Goal: Information Seeking & Learning: Find specific fact

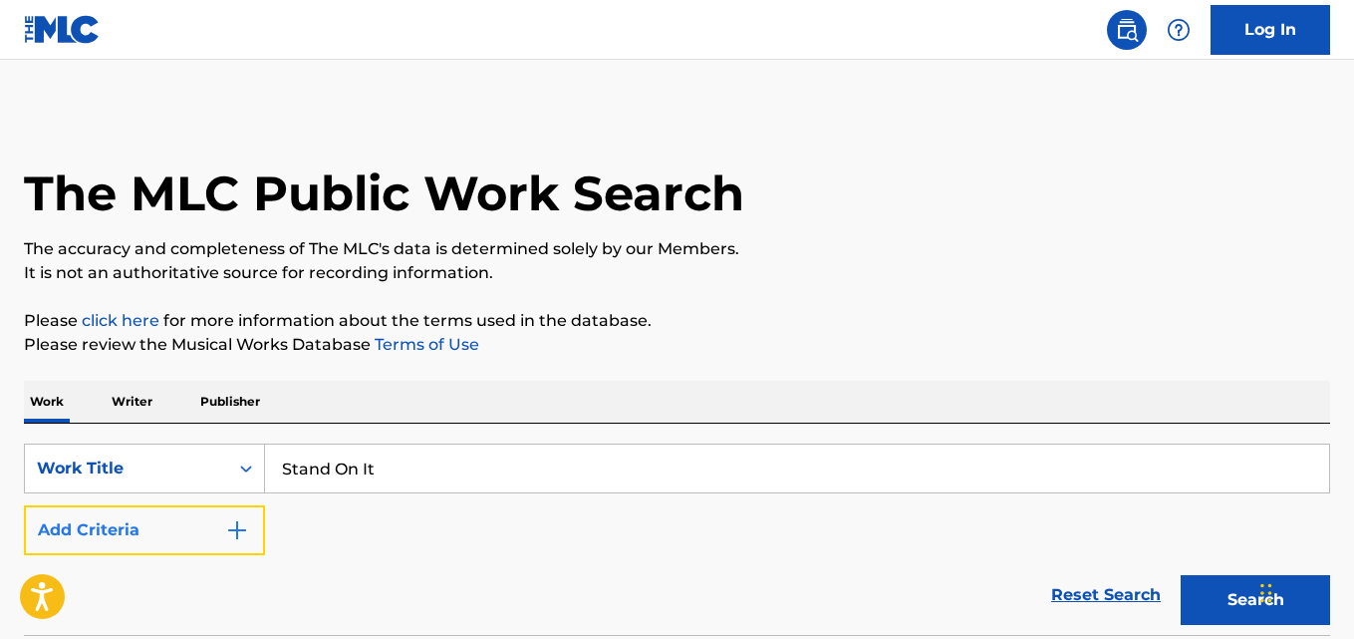
click at [130, 542] on button "Add Criteria" at bounding box center [144, 530] width 241 height 50
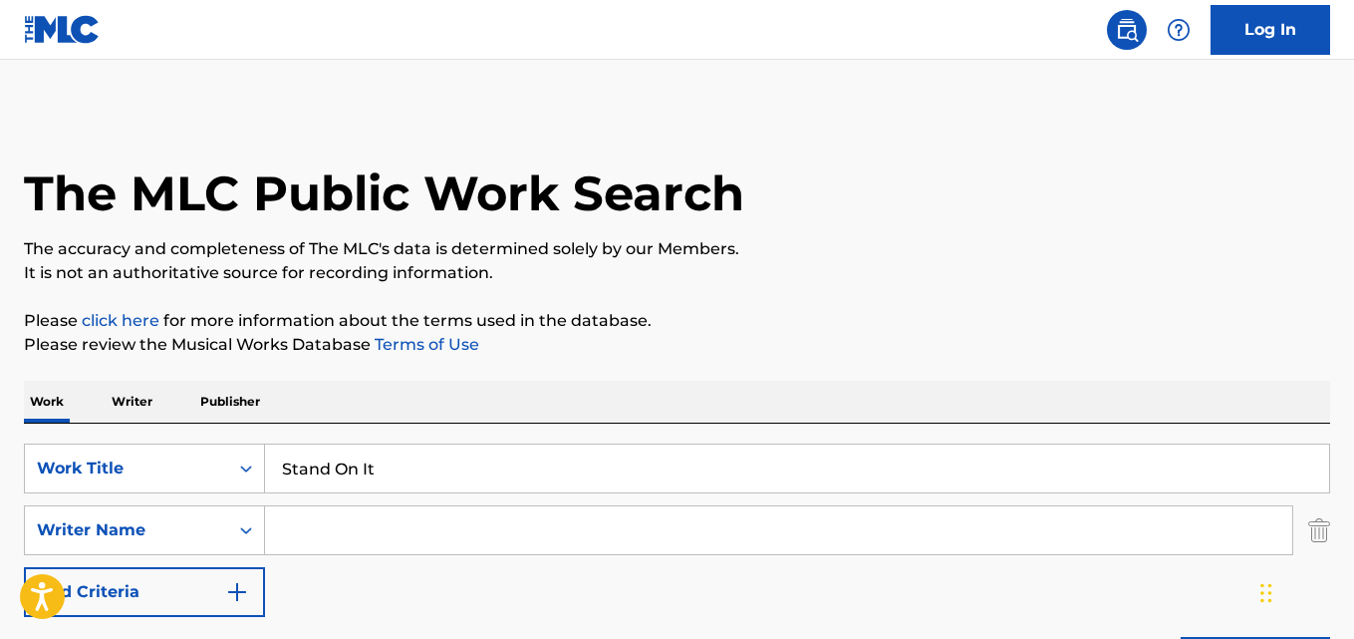
click at [350, 527] on input "Search Form" at bounding box center [778, 530] width 1027 height 48
paste input "[PERSON_NAME]"
type input "[PERSON_NAME]"
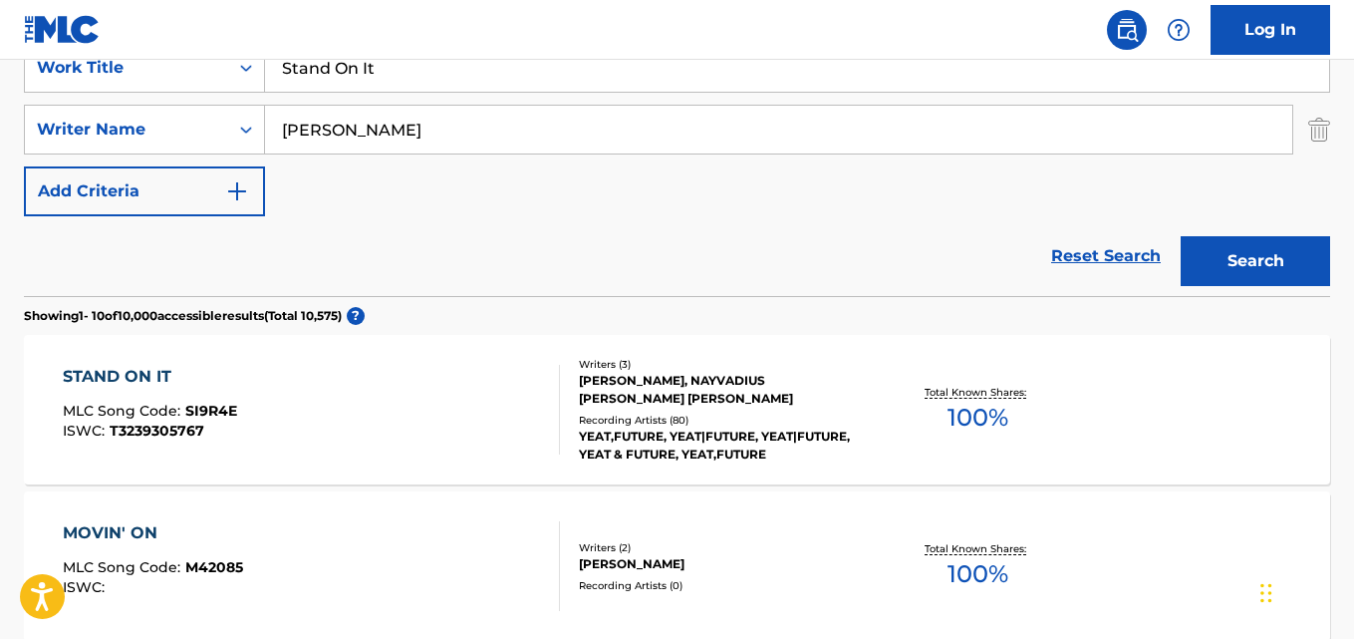
scroll to position [498, 0]
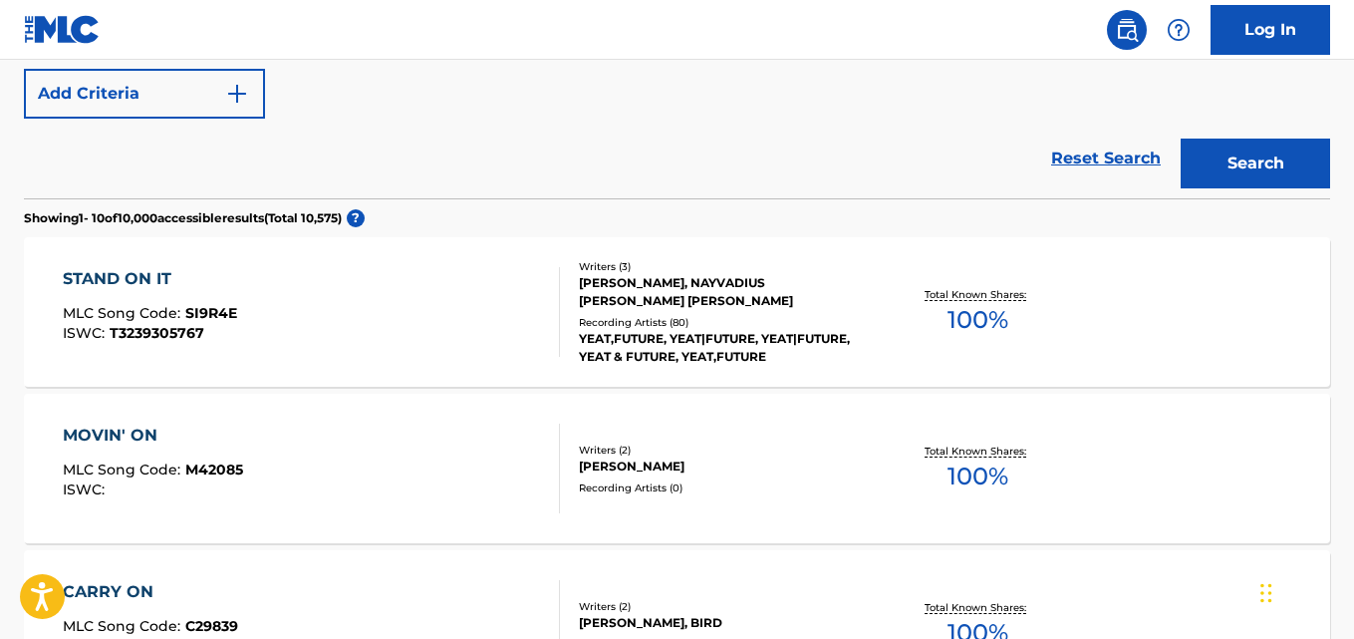
click at [670, 344] on div "YEAT,FUTURE, YEAT|FUTURE, YEAT|FUTURE, YEAT & FUTURE, YEAT,FUTURE" at bounding box center [724, 348] width 291 height 36
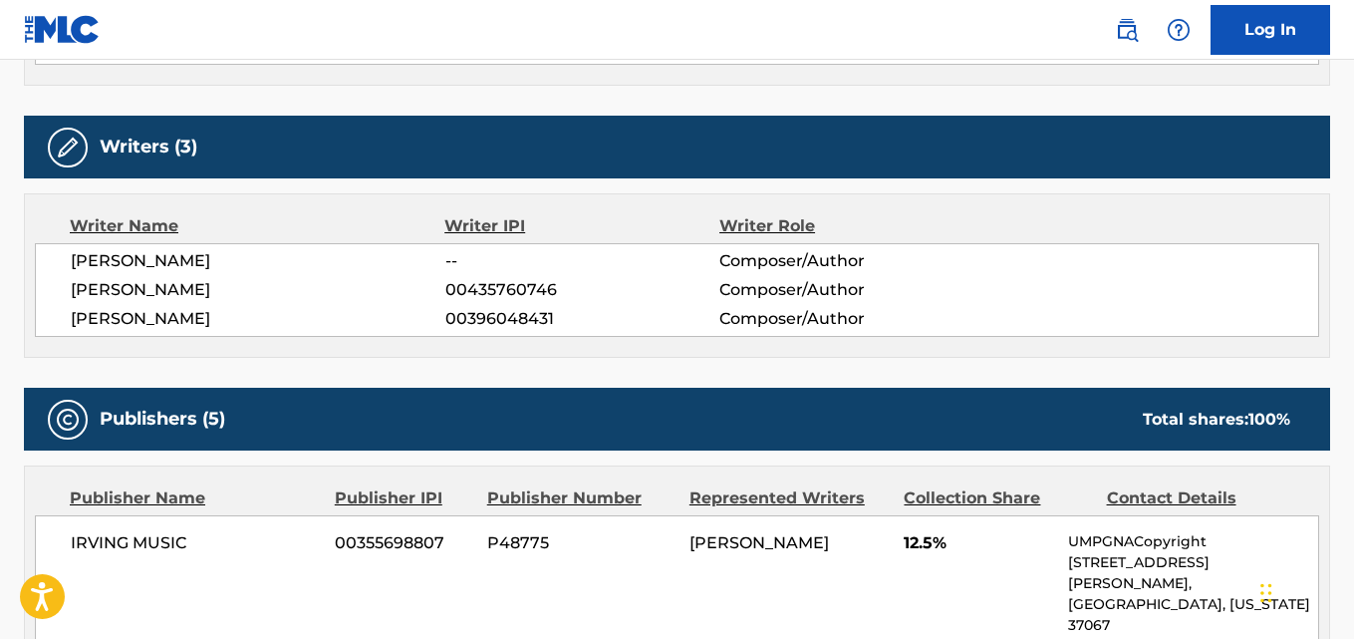
scroll to position [797, 0]
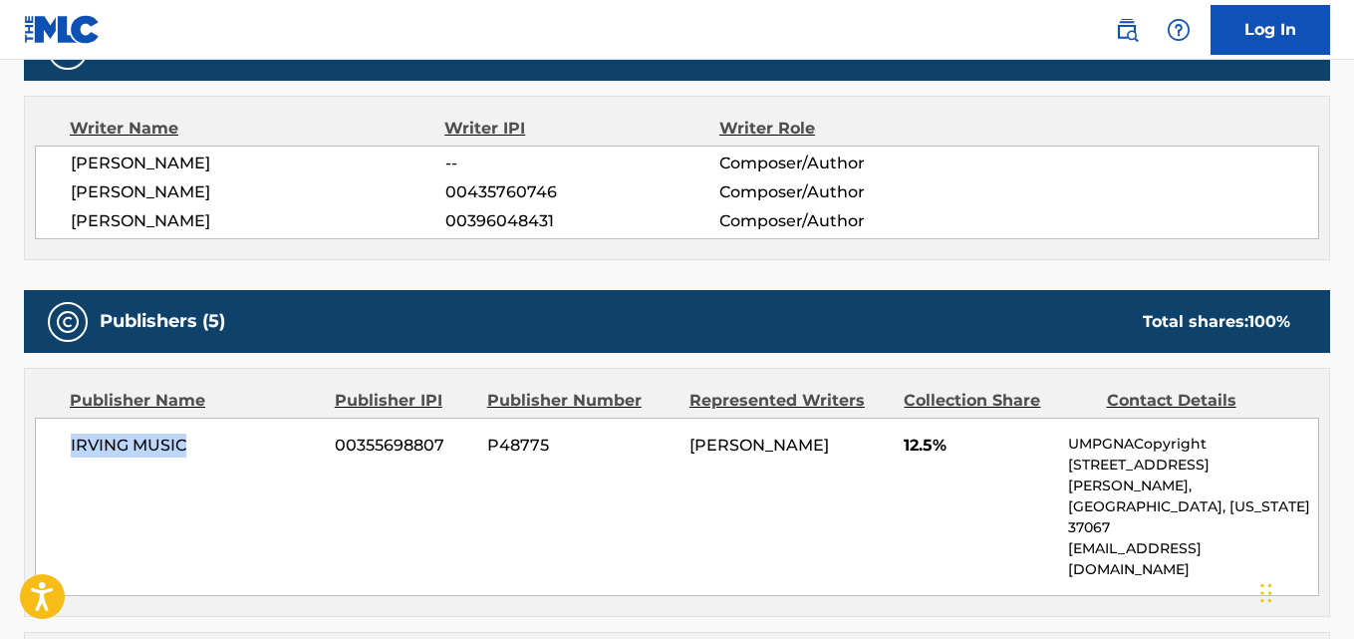
drag, startPoint x: 71, startPoint y: 440, endPoint x: 219, endPoint y: 449, distance: 148.7
click at [219, 449] on span "IRVING MUSIC" at bounding box center [195, 445] width 249 height 24
copy span "IRVING MUSIC"
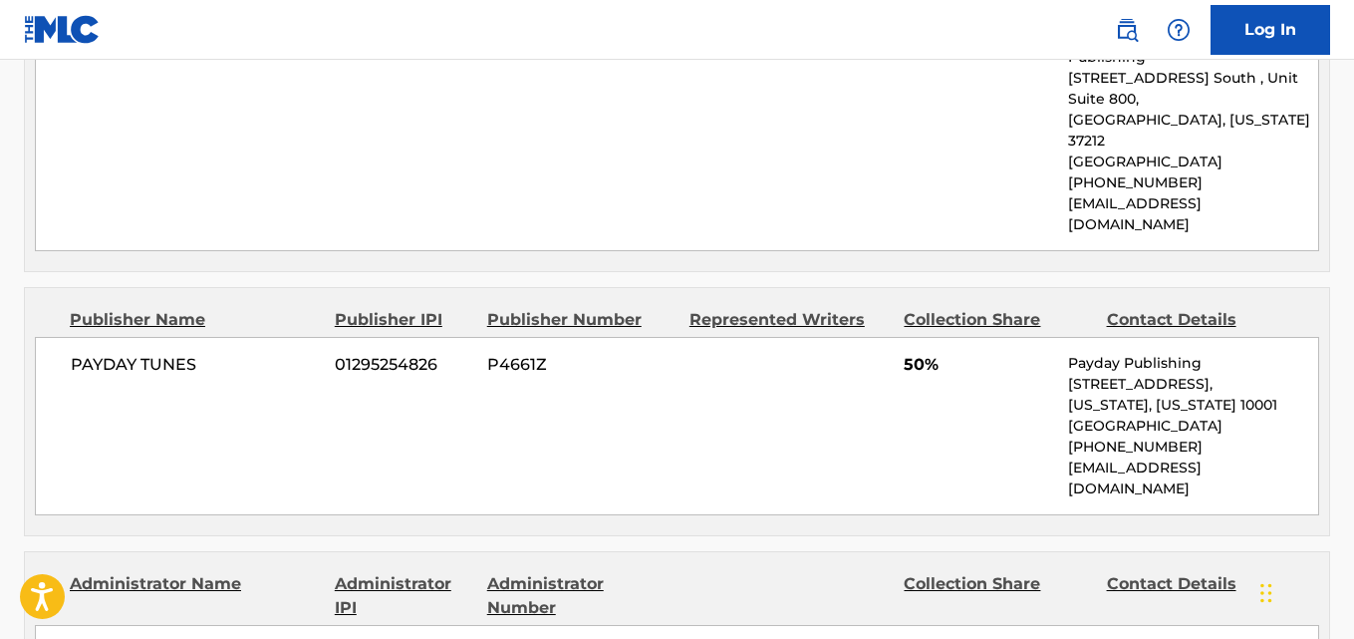
scroll to position [1494, 0]
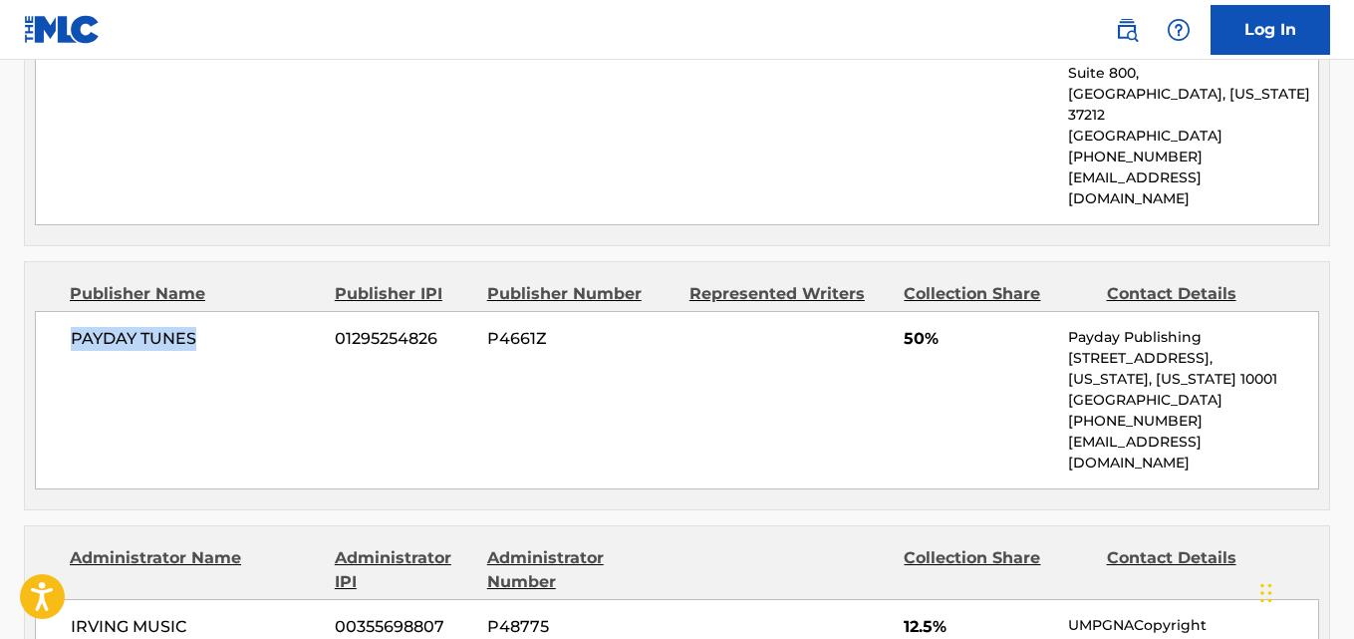
drag, startPoint x: 74, startPoint y: 248, endPoint x: 239, endPoint y: 247, distance: 165.4
click at [239, 311] on div "PAYDAY TUNES 01295254826 P4661Z 50% Payday Publishing [STREET_ADDRESS][US_STATE…" at bounding box center [677, 400] width 1284 height 178
copy span "PAYDAY TUNES"
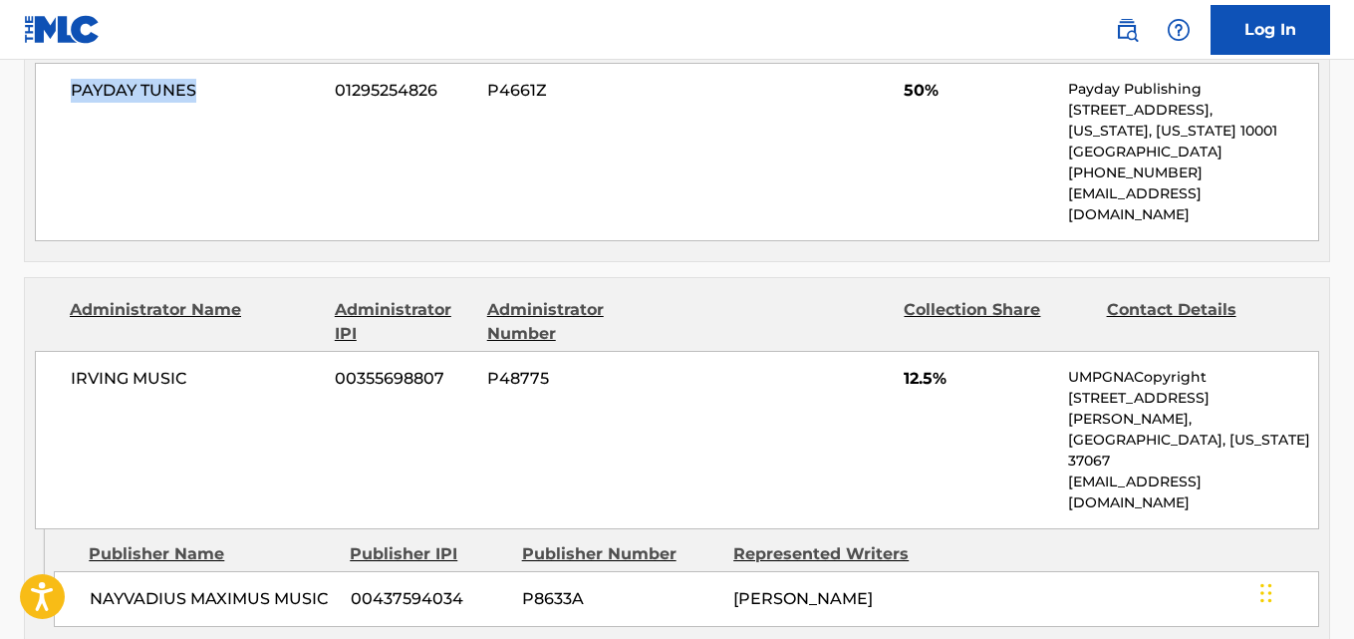
scroll to position [1793, 0]
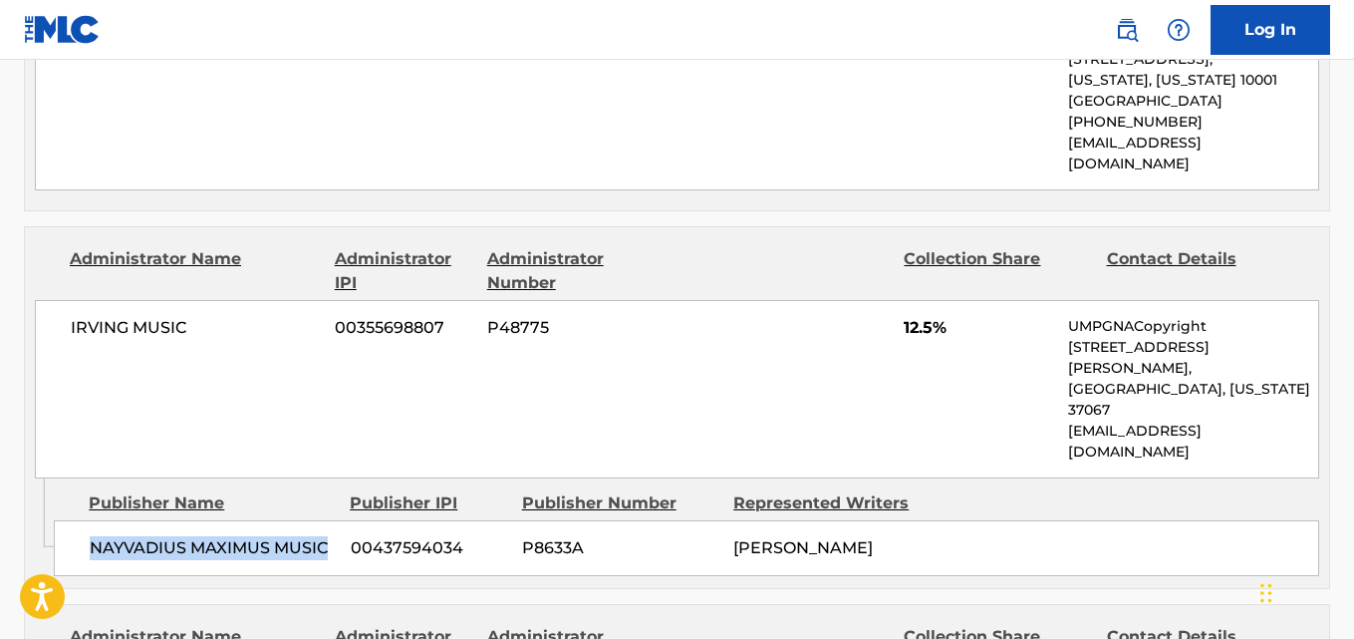
drag, startPoint x: 90, startPoint y: 358, endPoint x: 326, endPoint y: 357, distance: 236.1
click at [326, 536] on span "NAYVADIUS MAXIMUS MUSIC" at bounding box center [213, 548] width 246 height 24
copy span "NAYVADIUS MAXIMUS MUSIC"
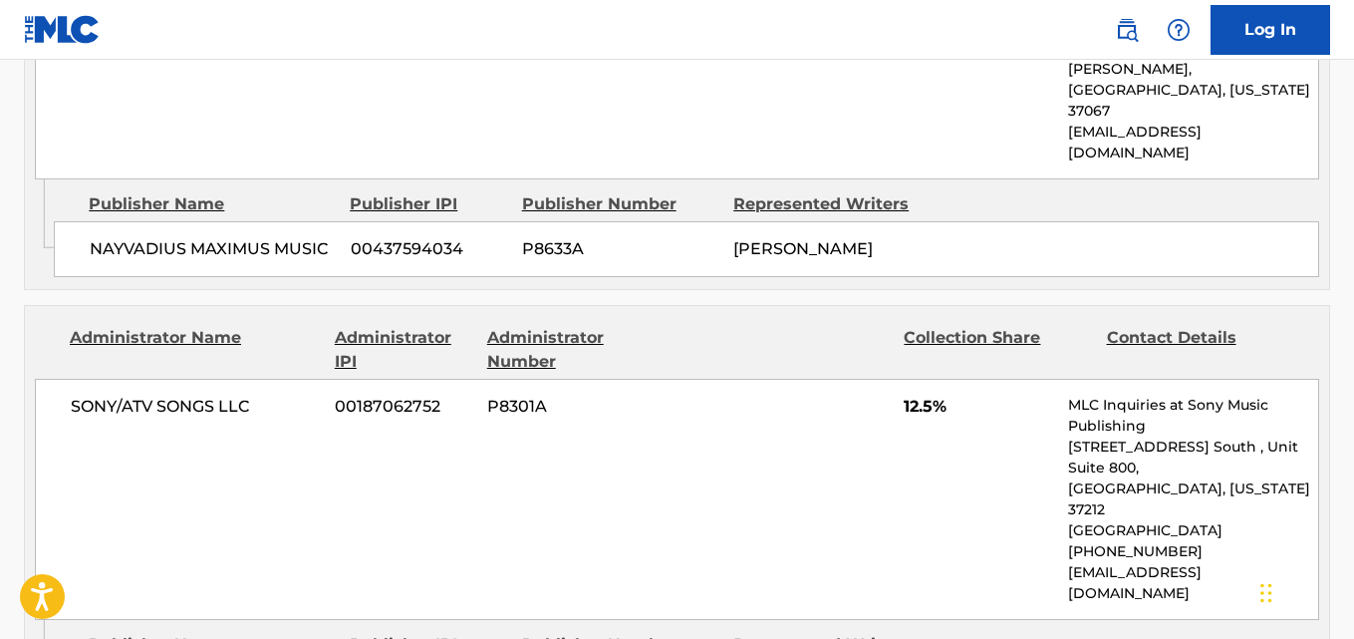
drag, startPoint x: 99, startPoint y: 492, endPoint x: 313, endPoint y: 499, distance: 214.3
copy span "TWIZZ MUSIC PUBLISHING"
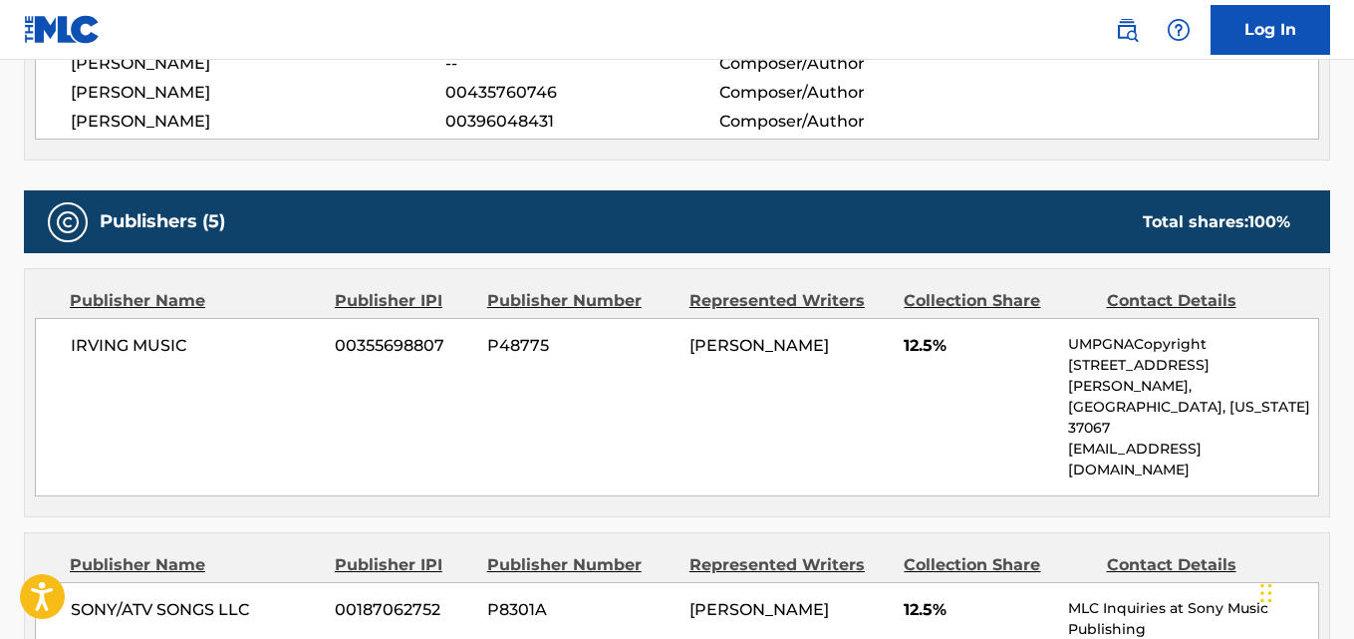
scroll to position [996, 0]
